Goal: Task Accomplishment & Management: Use online tool/utility

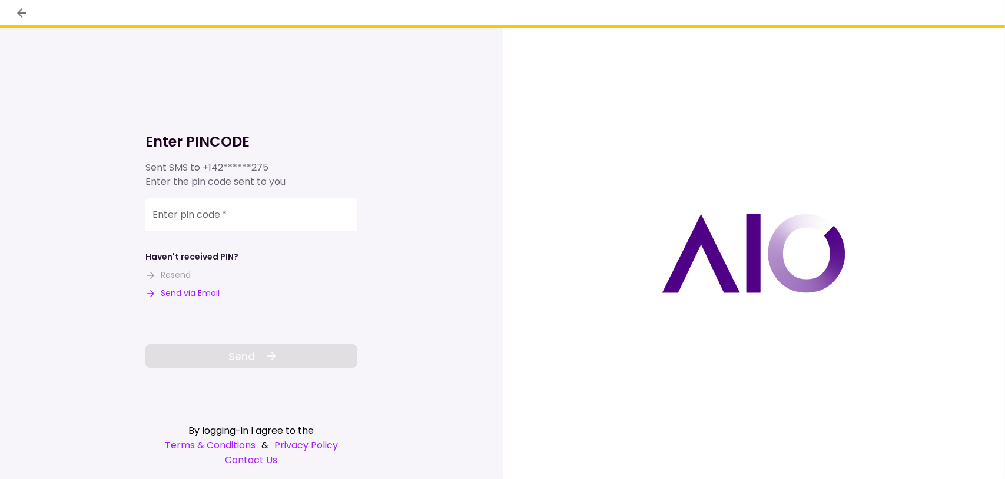
click at [181, 214] on div "Enter pin code   *" at bounding box center [251, 214] width 212 height 33
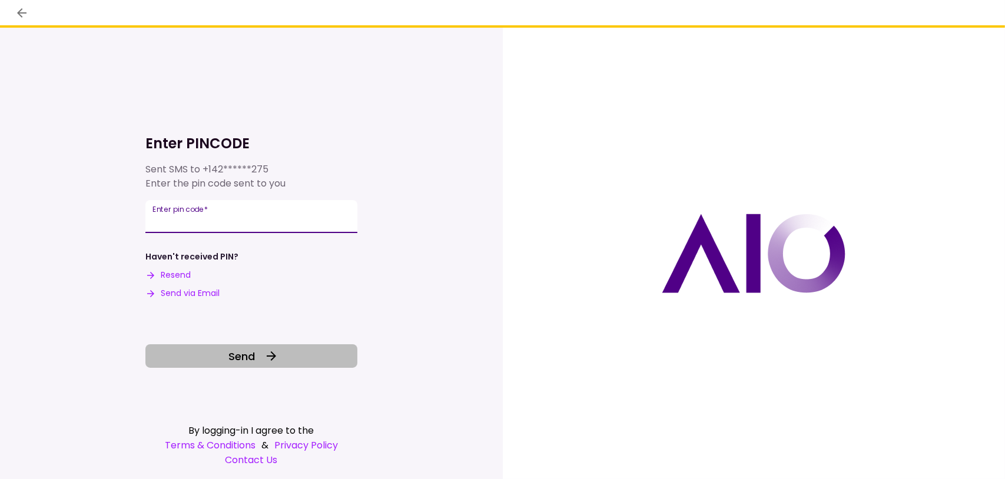
type input "******"
click at [254, 361] on span "Send" at bounding box center [242, 357] width 27 height 16
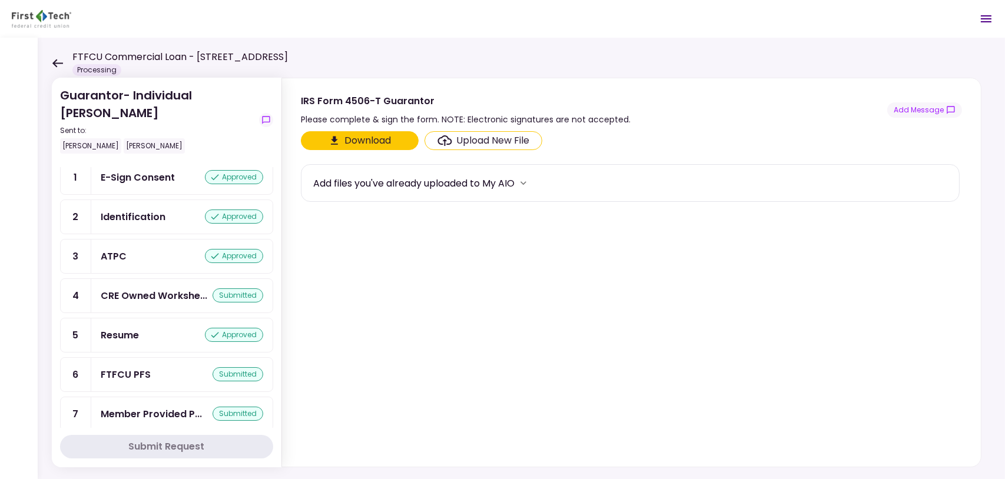
scroll to position [118, 0]
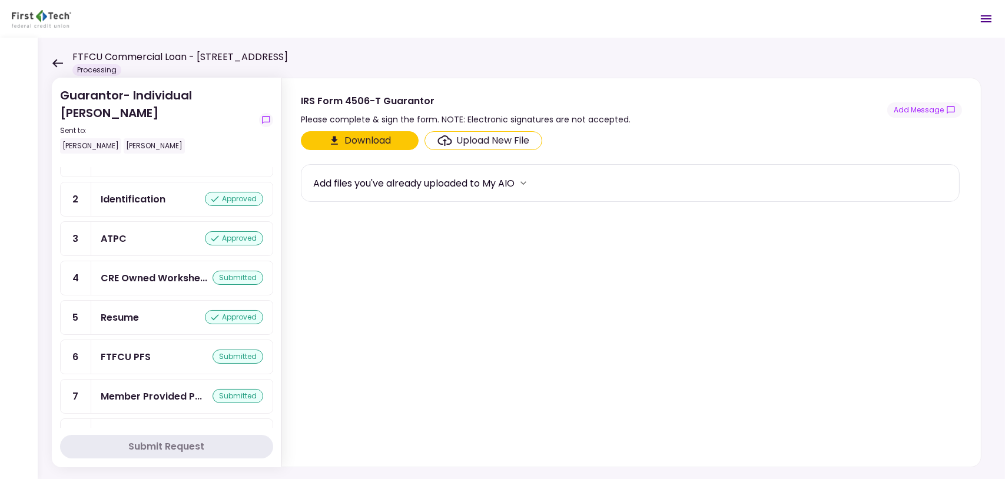
click at [191, 196] on div "Identification approved" at bounding box center [182, 199] width 163 height 15
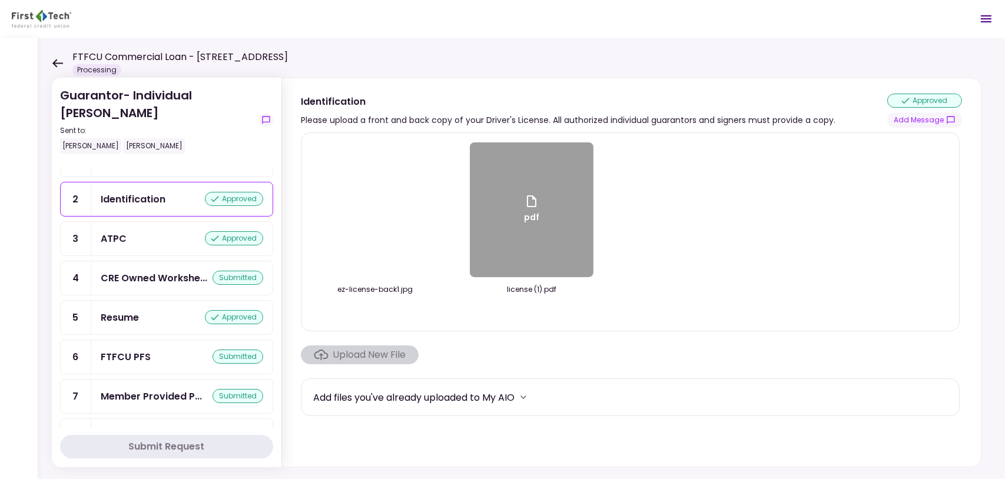
click at [188, 203] on div "Identification approved" at bounding box center [182, 199] width 163 height 15
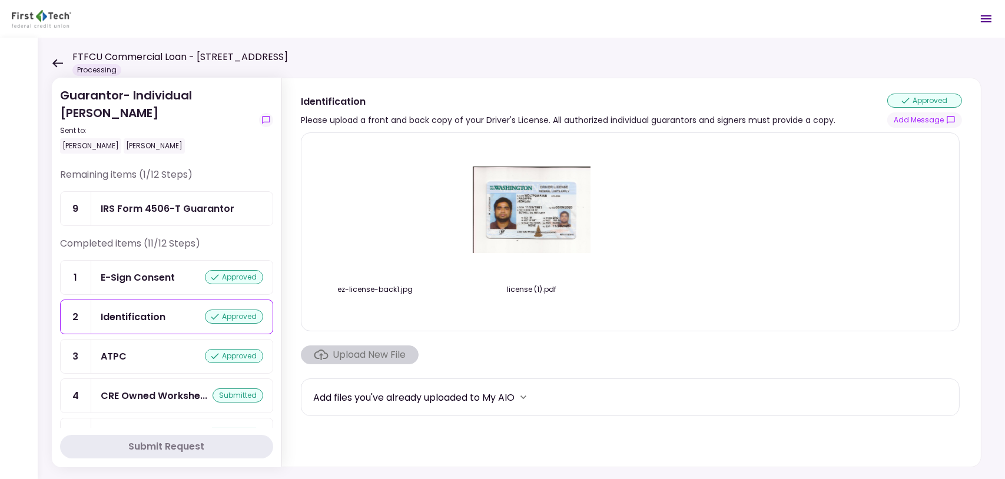
click at [164, 211] on div "IRS Form 4506-T Guarantor" at bounding box center [168, 208] width 134 height 15
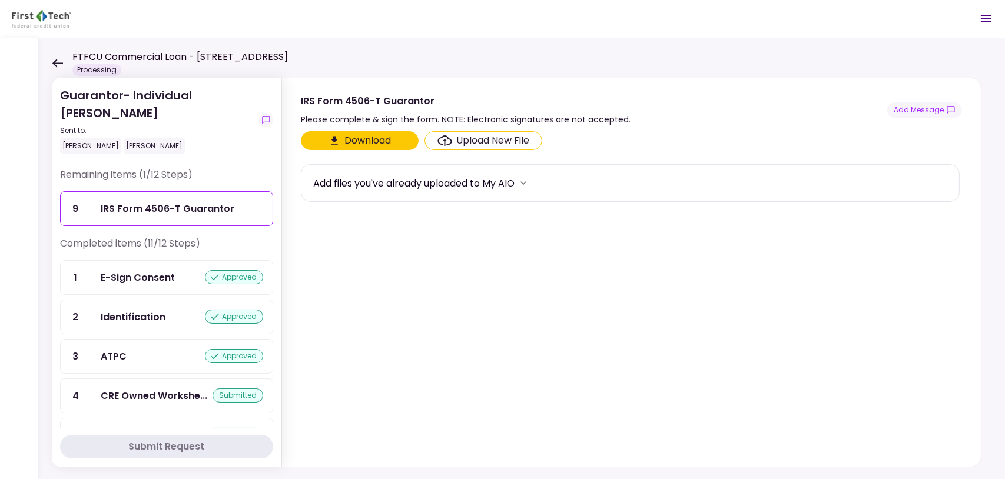
click at [376, 137] on button "Download" at bounding box center [360, 140] width 118 height 19
